Goal: Task Accomplishment & Management: Manage account settings

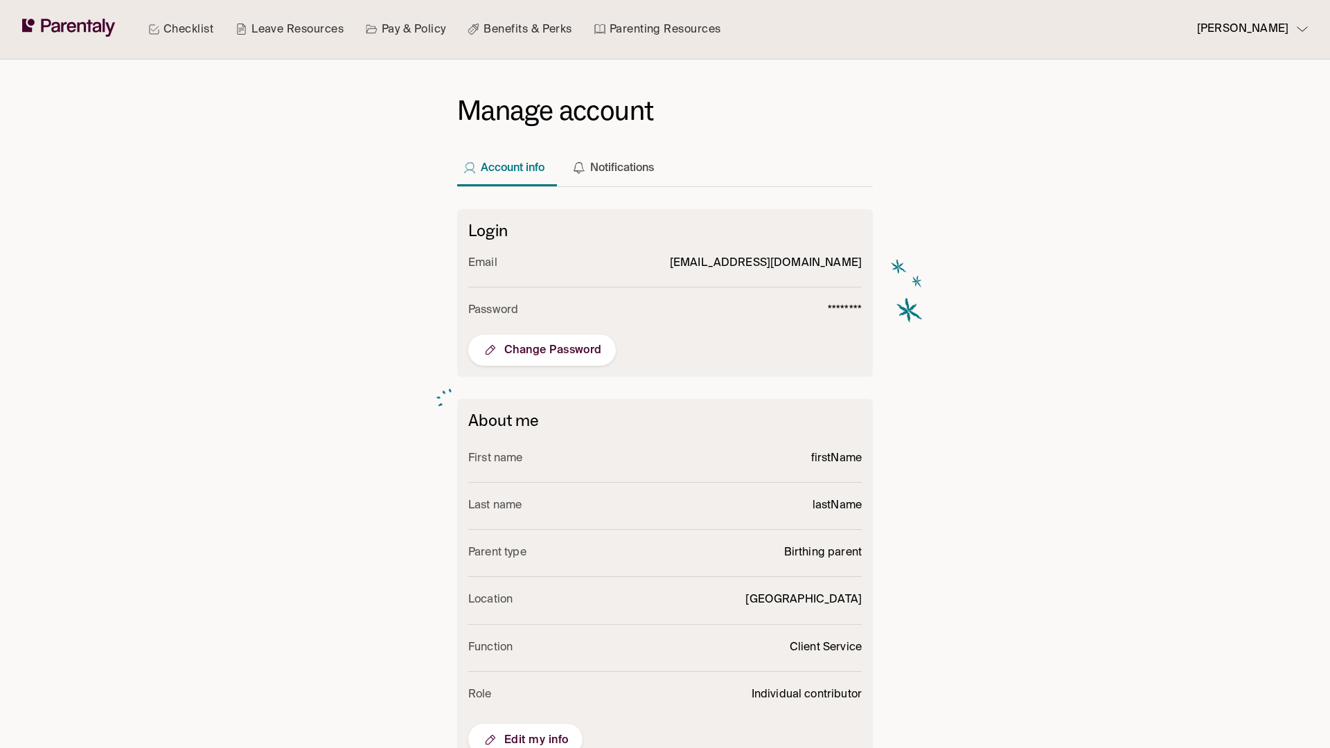
click at [525, 732] on span "Edit my info" at bounding box center [525, 740] width 87 height 17
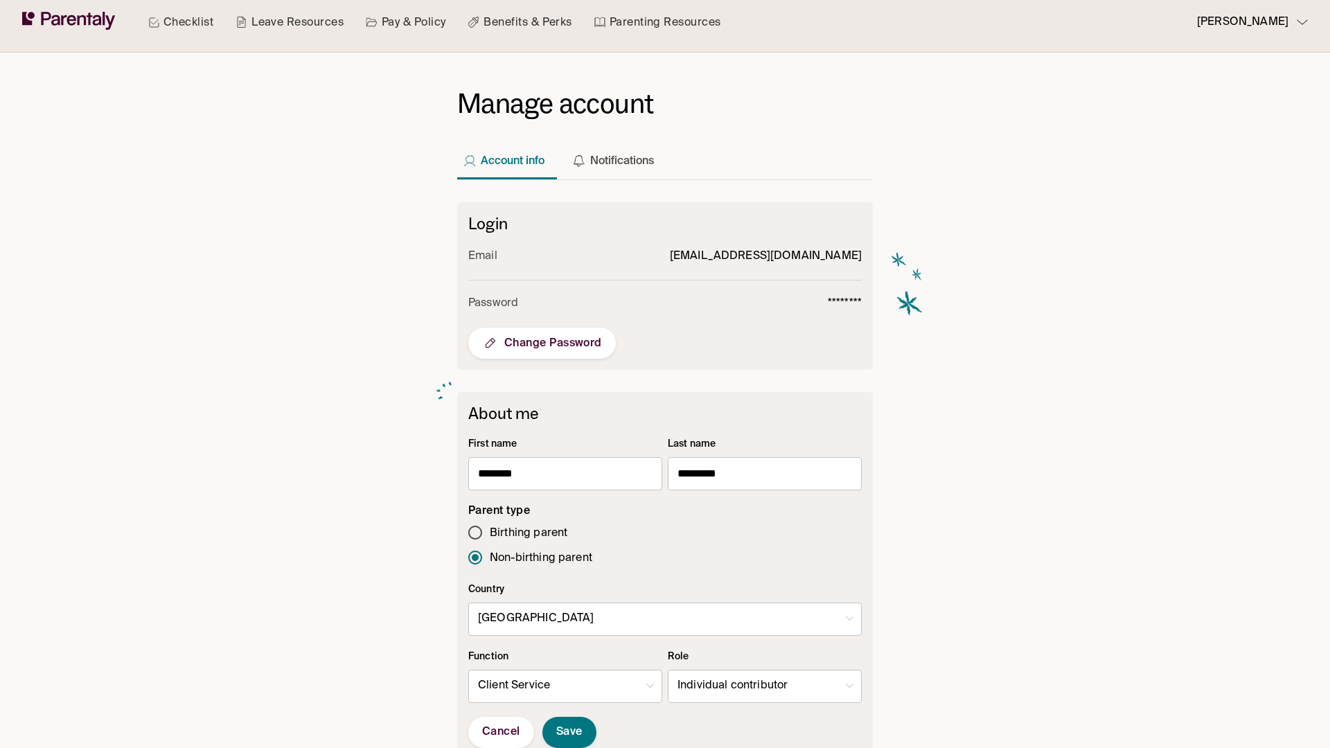
click at [765, 687] on body "Checklist Leave Resources Pay & Policy Benefits & Perks Parenting Resources [PE…" at bounding box center [665, 532] width 1330 height 1078
click at [765, 690] on li "Manager" at bounding box center [765, 690] width 193 height 27
type input "*"
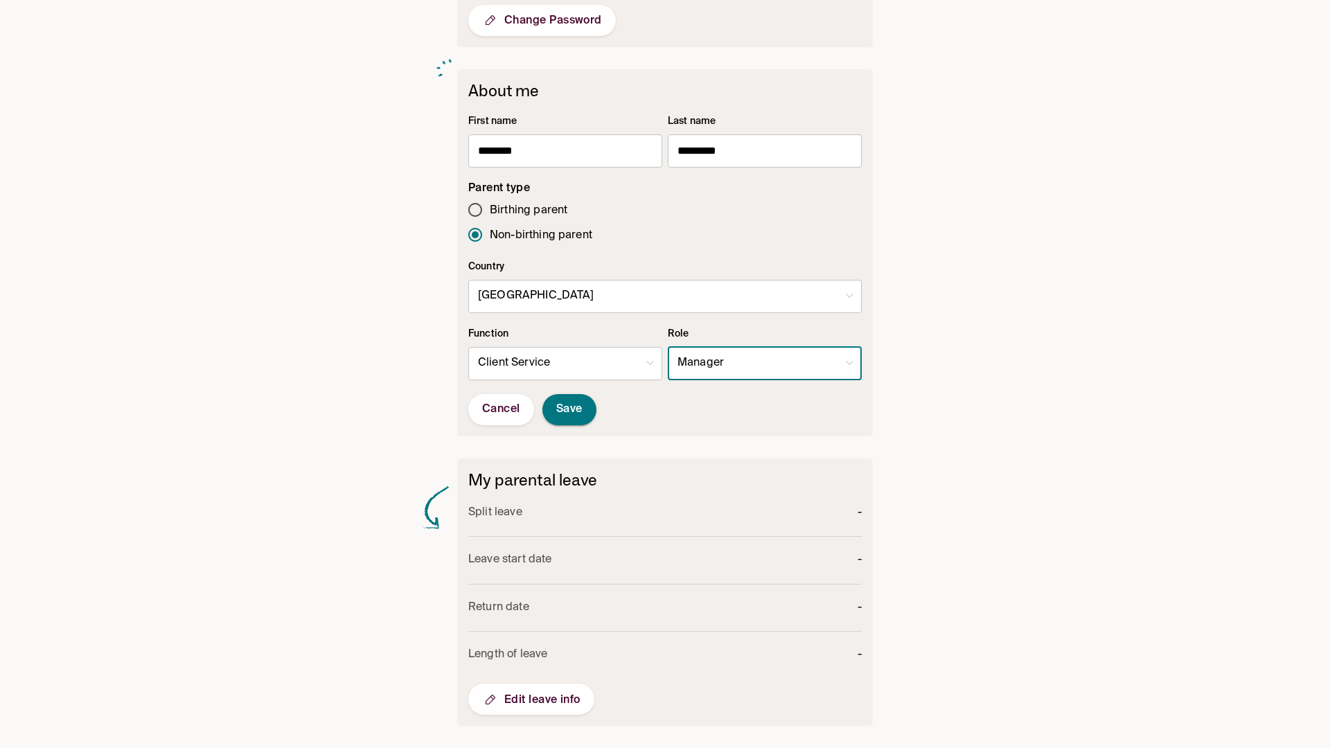
click at [570, 410] on span "Save" at bounding box center [569, 410] width 26 height 15
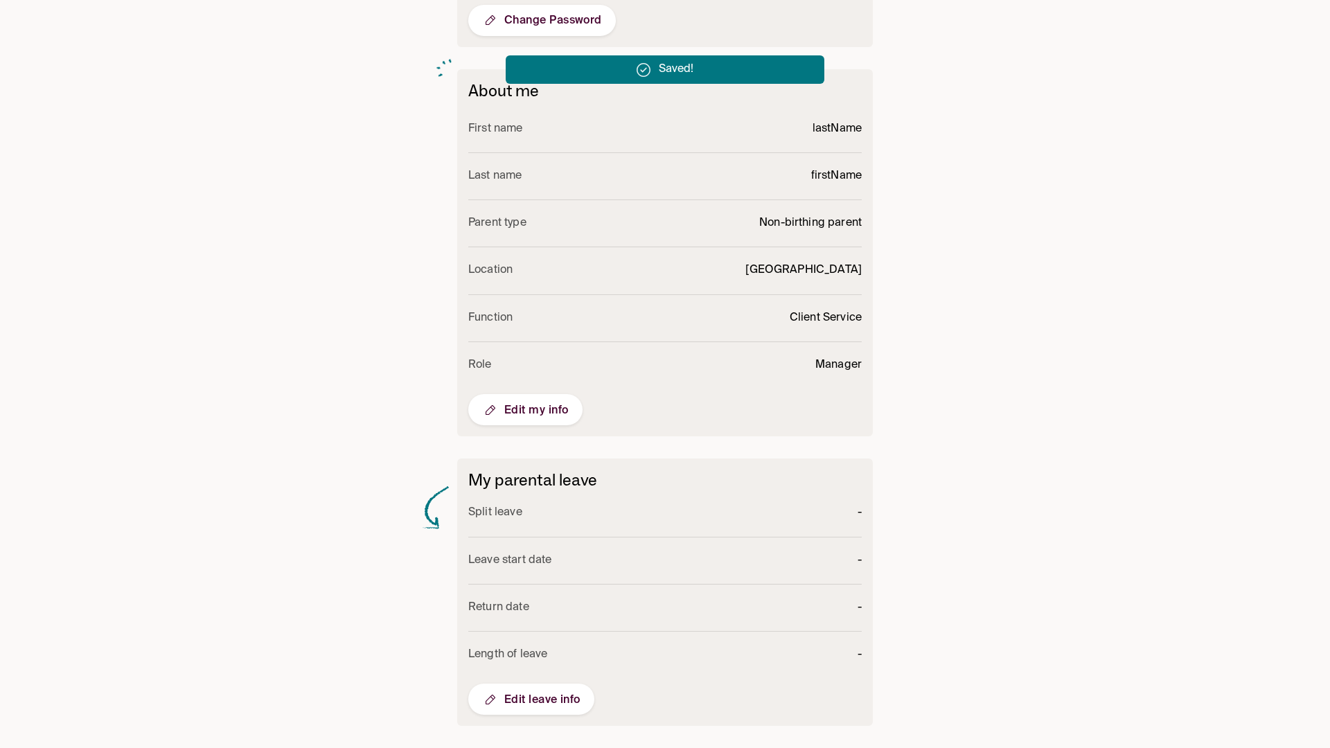
click at [525, 410] on span "Edit my info" at bounding box center [525, 410] width 87 height 17
click at [765, 364] on body "Checklist Leave Resources Pay & Policy Benefits & Perks Parenting Resources las…" at bounding box center [665, 209] width 1330 height 1078
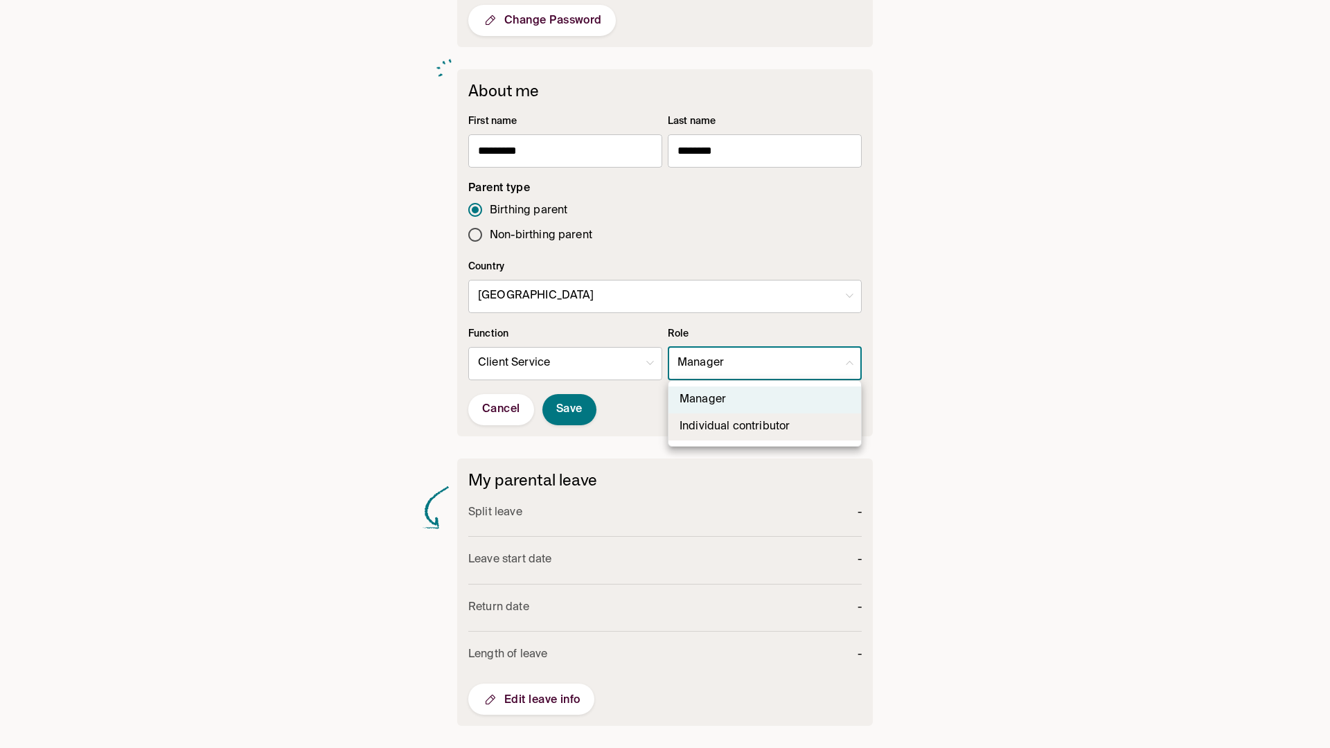
click at [765, 427] on li "Individual contributor" at bounding box center [765, 427] width 193 height 27
type input "**"
